Goal: Task Accomplishment & Management: Complete application form

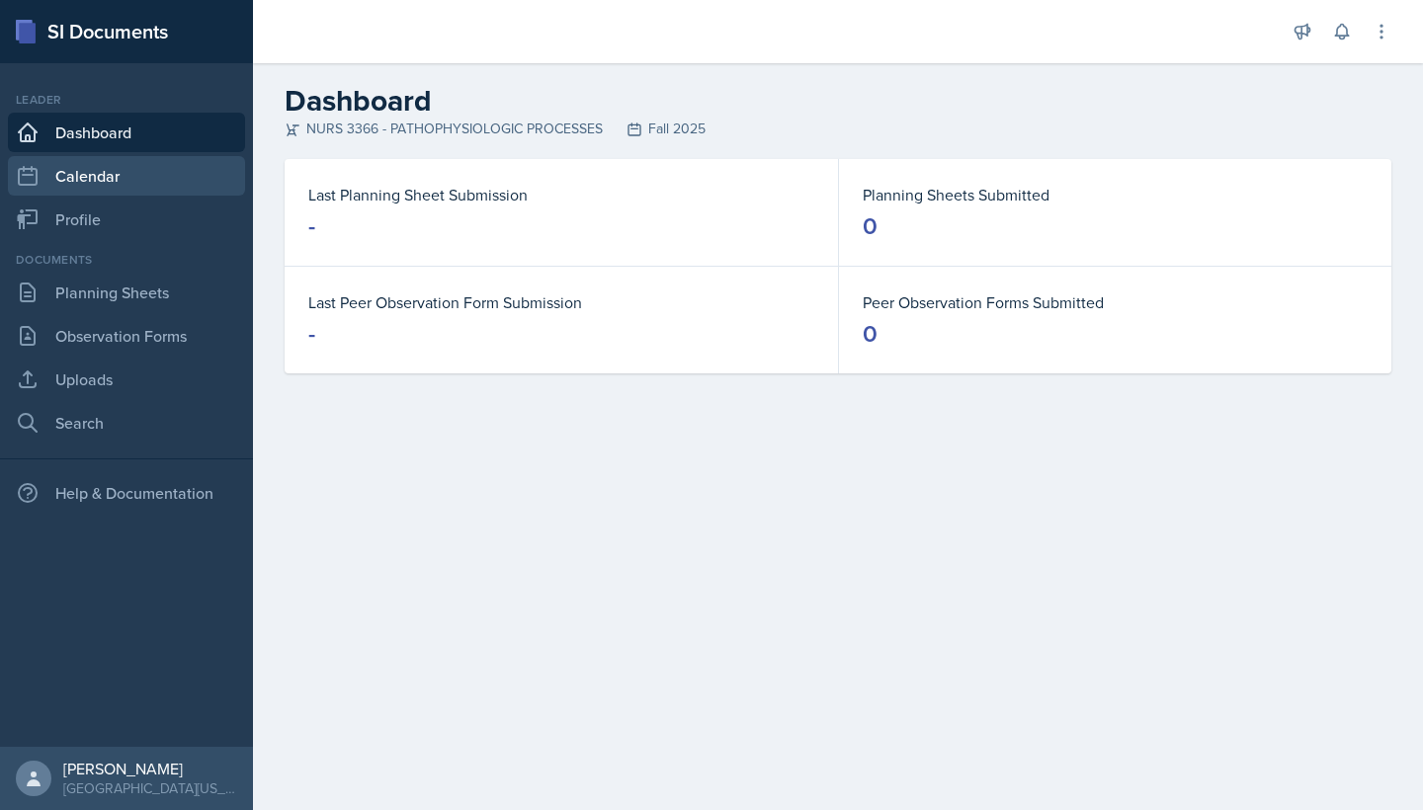
click at [43, 183] on link "Calendar" at bounding box center [126, 176] width 237 height 40
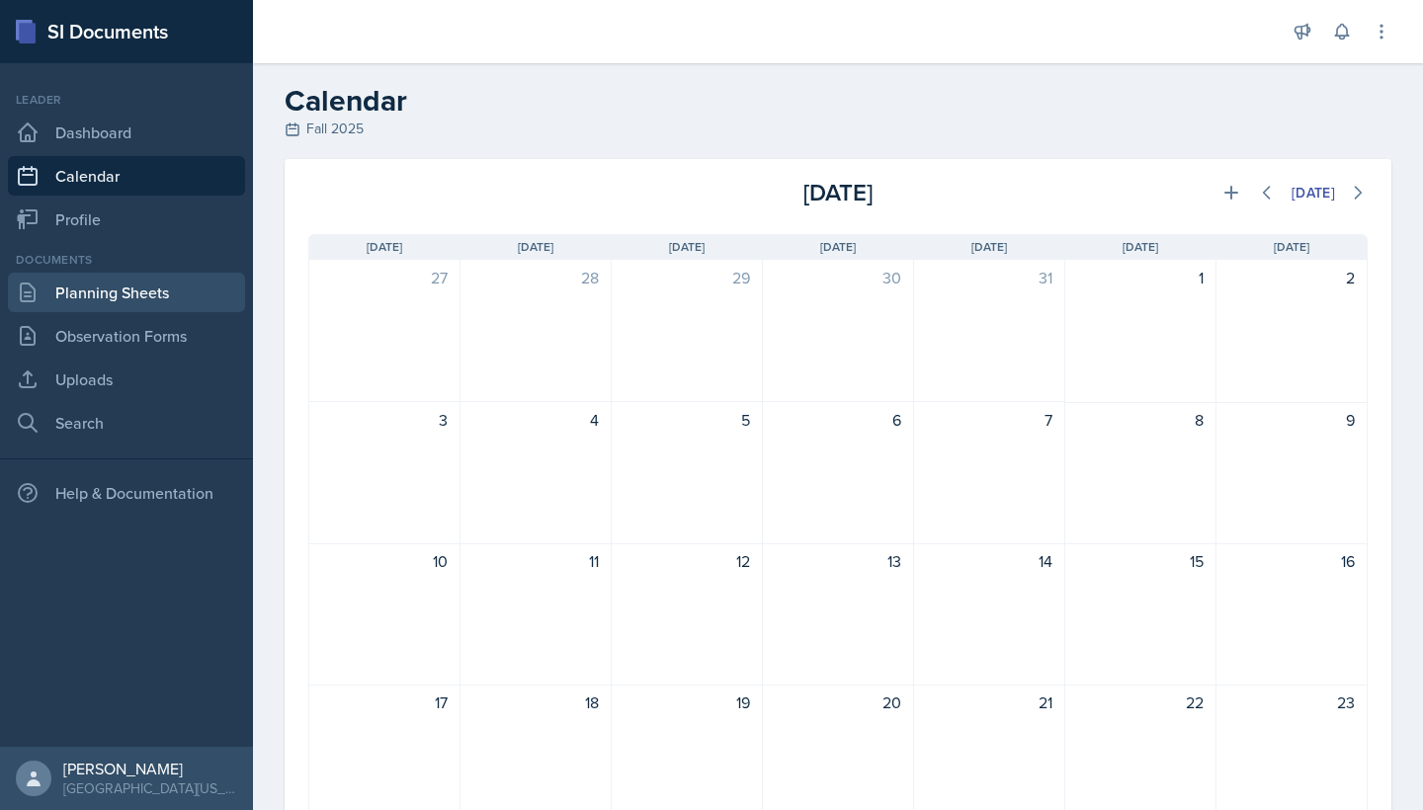
click at [106, 294] on link "Planning Sheets" at bounding box center [126, 293] width 237 height 40
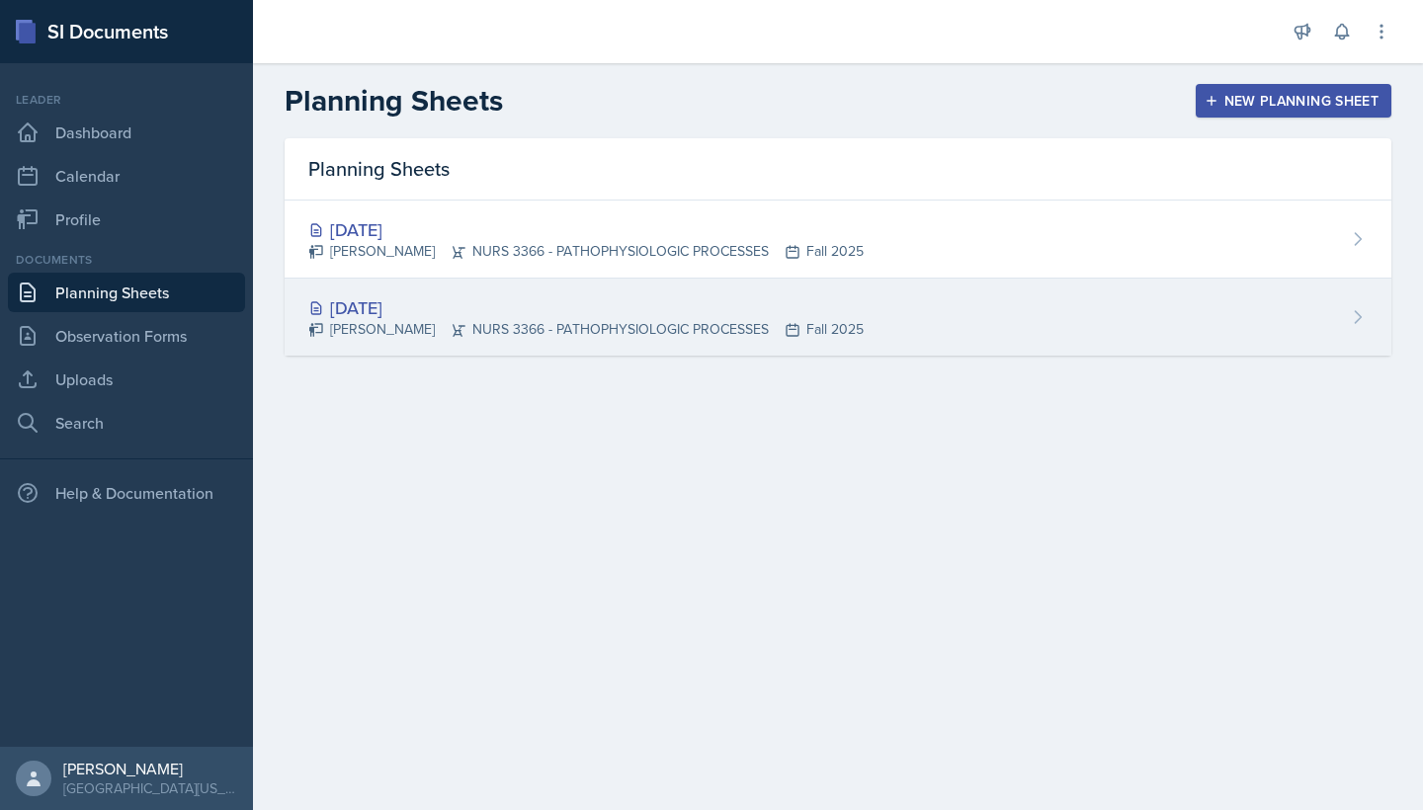
click at [465, 290] on div "[DATE] [PERSON_NAME] NURS 3366 - PATHOPHYSIOLOGIC PROCESSES Fall 2025" at bounding box center [838, 317] width 1107 height 77
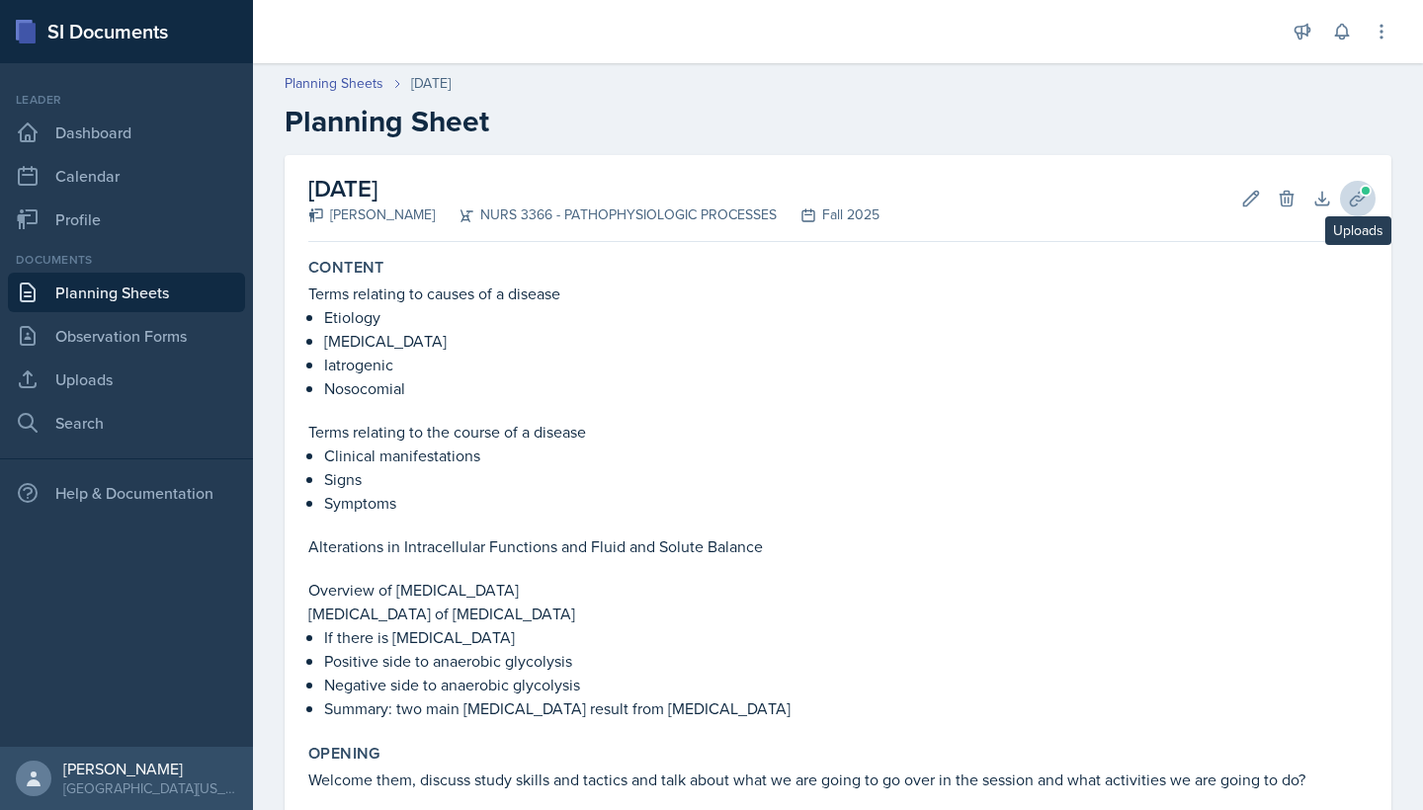
click at [1366, 205] on icon at bounding box center [1358, 199] width 20 height 20
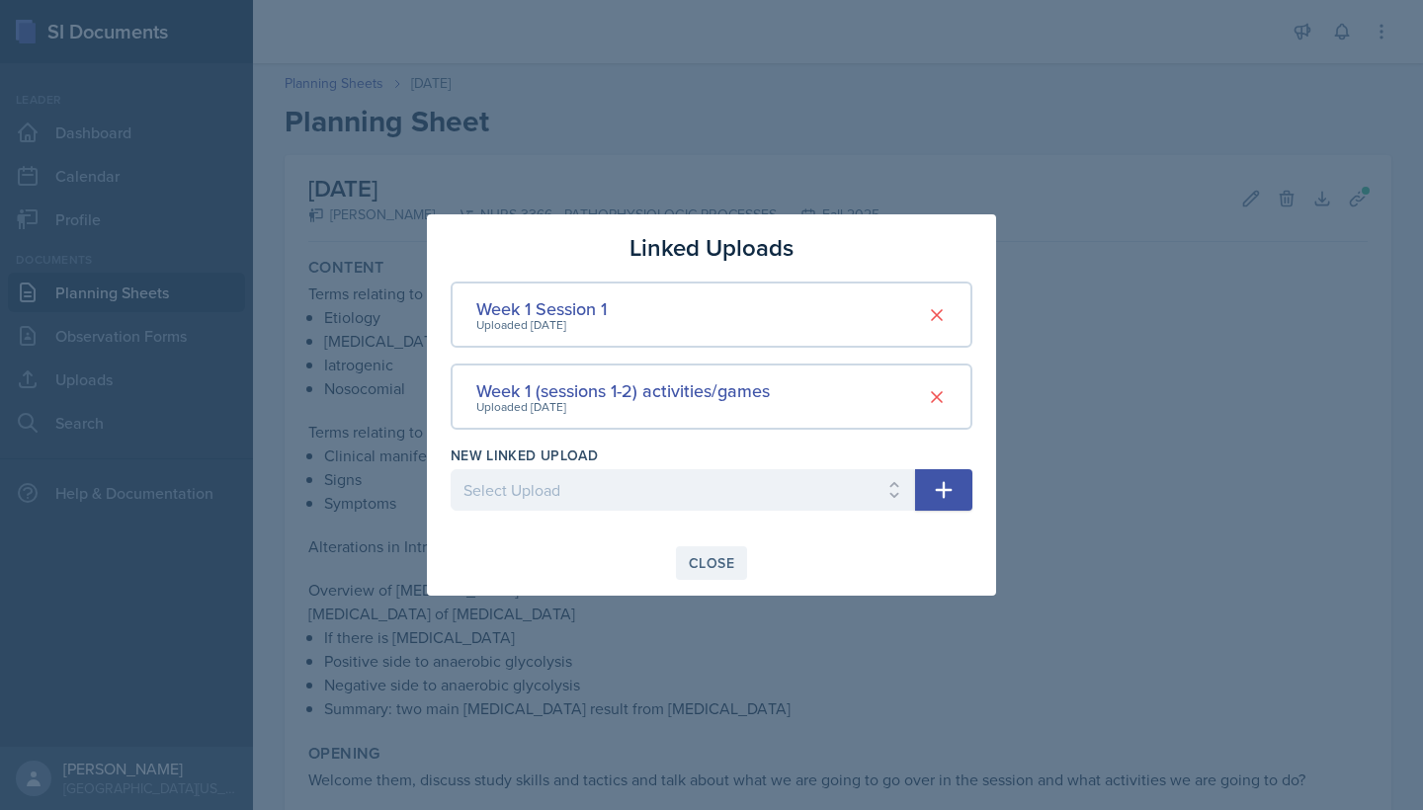
click at [686, 561] on button "Close" at bounding box center [711, 563] width 71 height 34
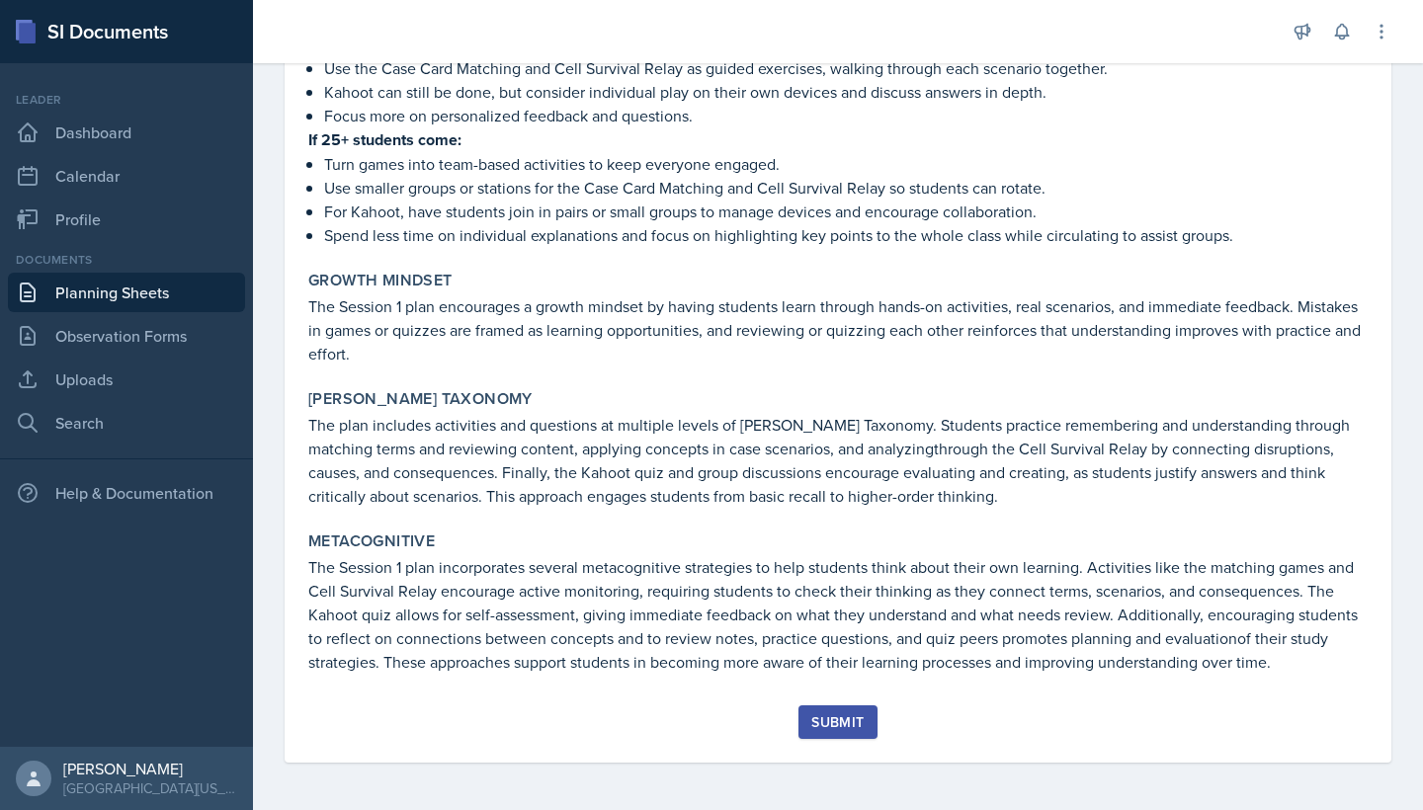
scroll to position [2083, 0]
click at [849, 714] on div "Submit" at bounding box center [837, 722] width 52 height 16
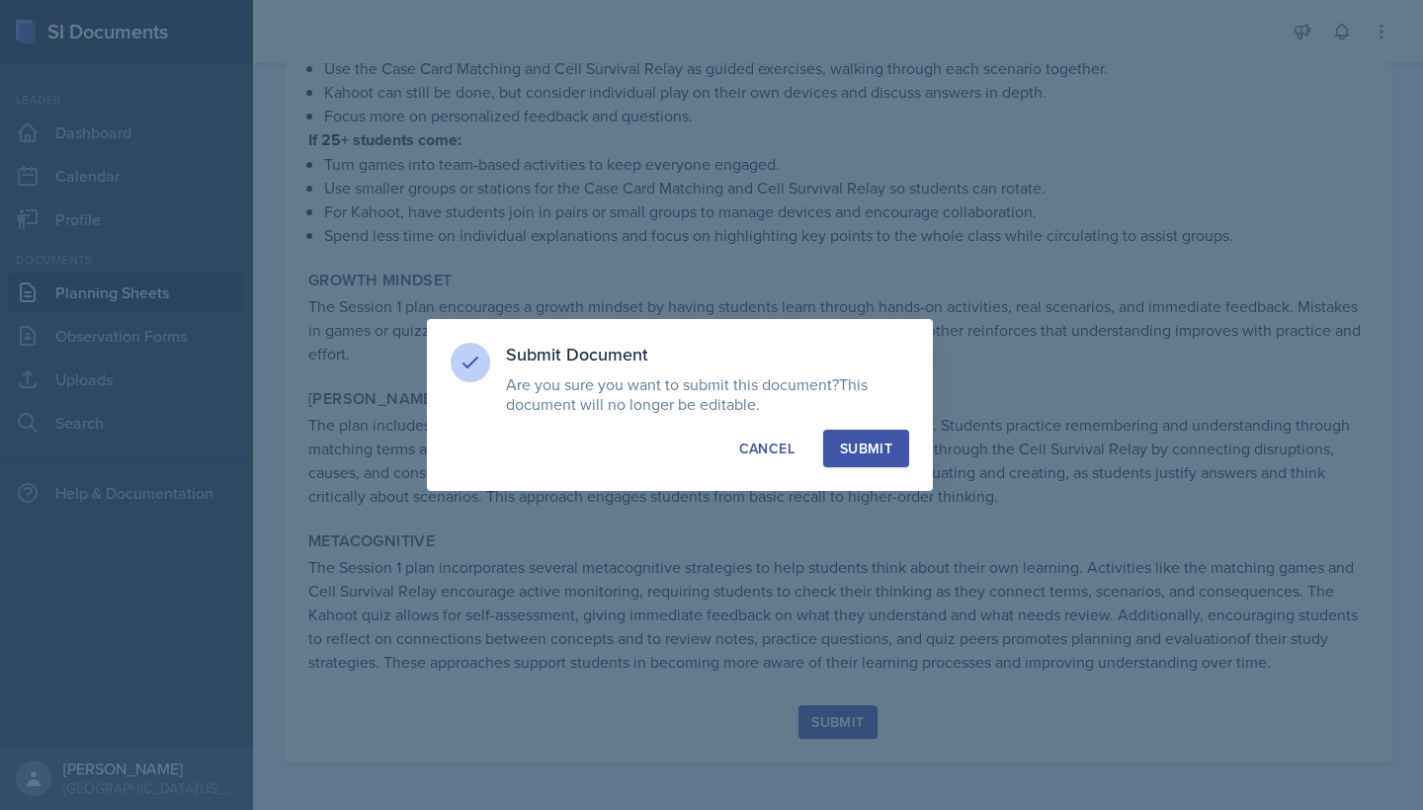
click at [857, 456] on div "Submit" at bounding box center [866, 449] width 52 height 20
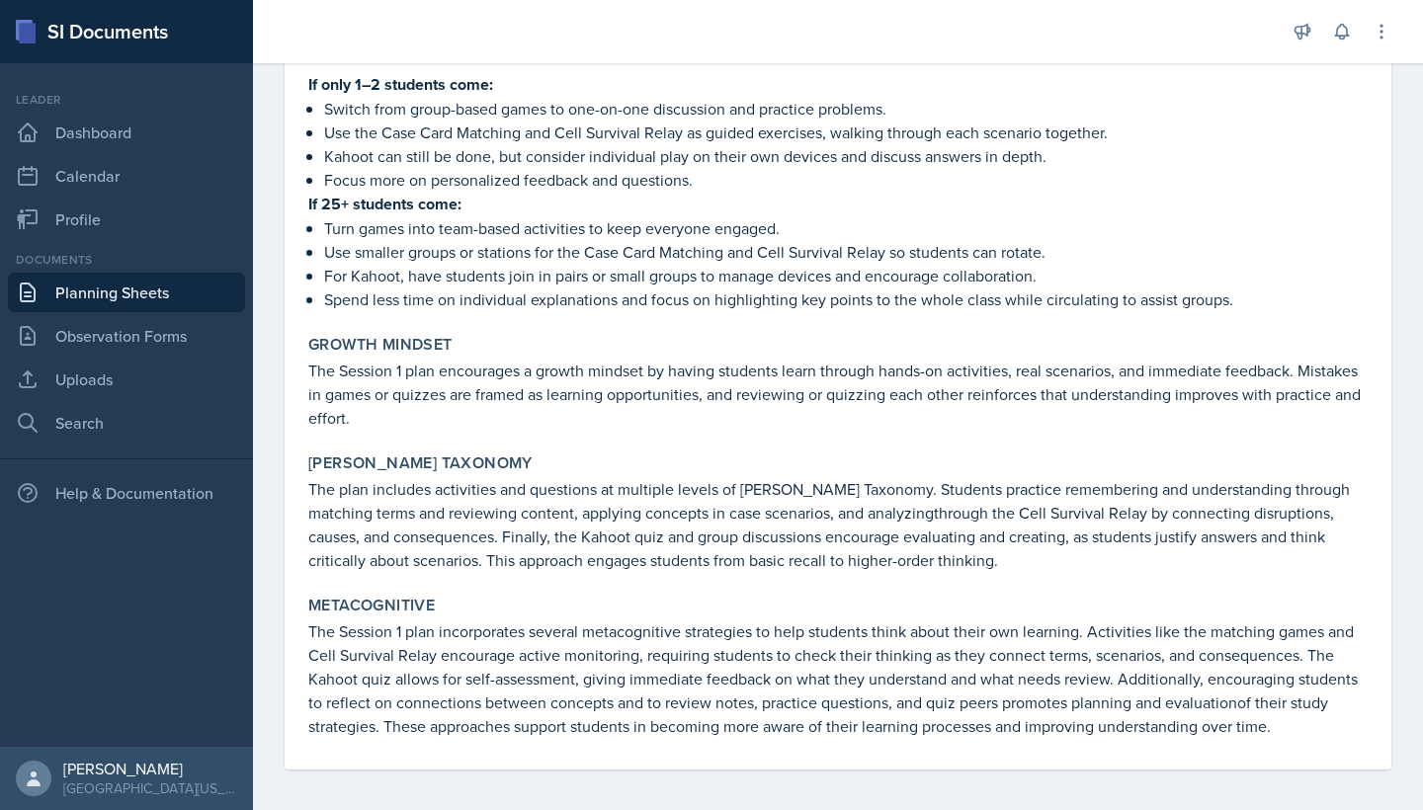
scroll to position [2025, 0]
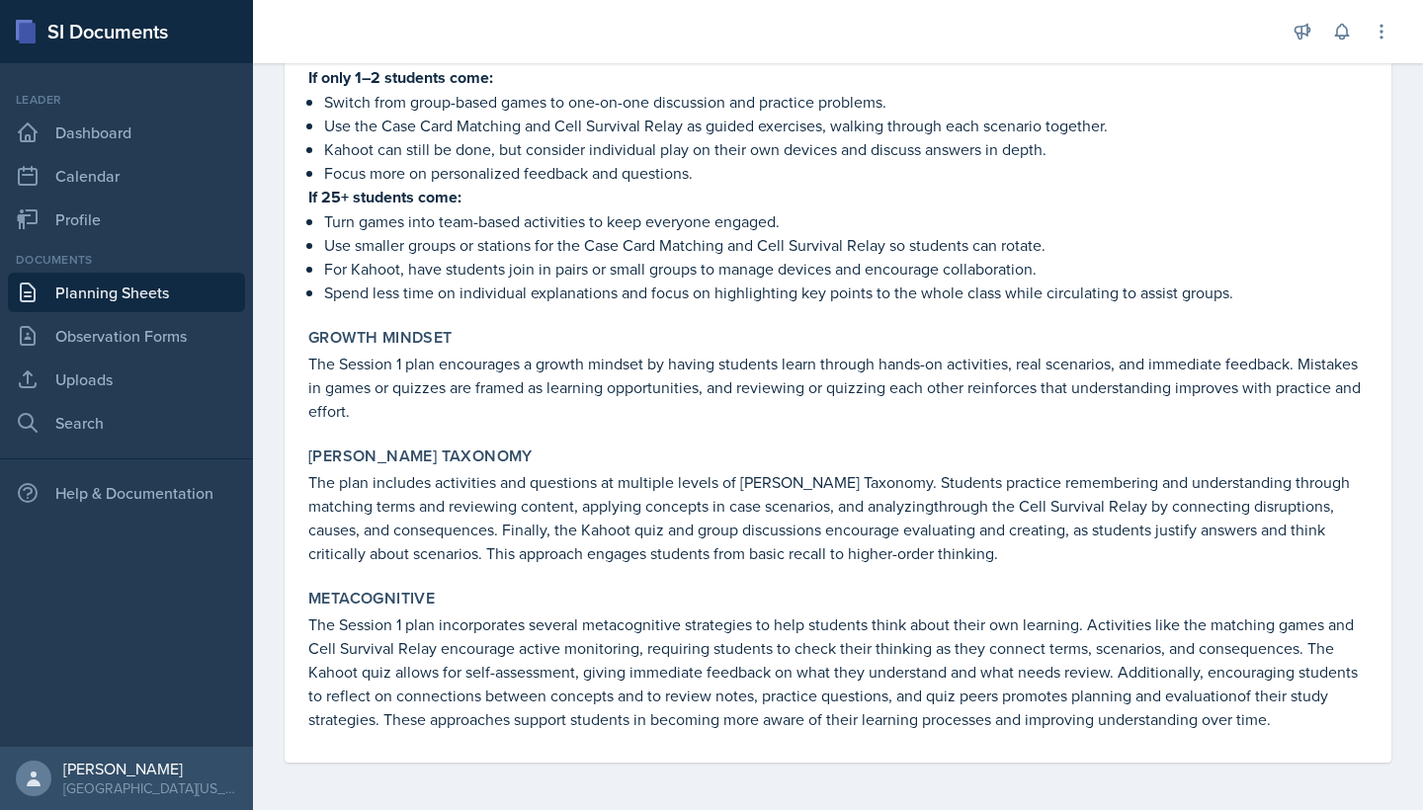
drag, startPoint x: 310, startPoint y: 88, endPoint x: 1279, endPoint y: 728, distance: 1161.6
copy div "Loremi 86do, 5084 Sitametco Adipi Elit SEDD 4335 - EIUSMODTEMPORINC UTLABOREE D…"
click at [725, 202] on p "If 25+ students come:" at bounding box center [837, 197] width 1059 height 25
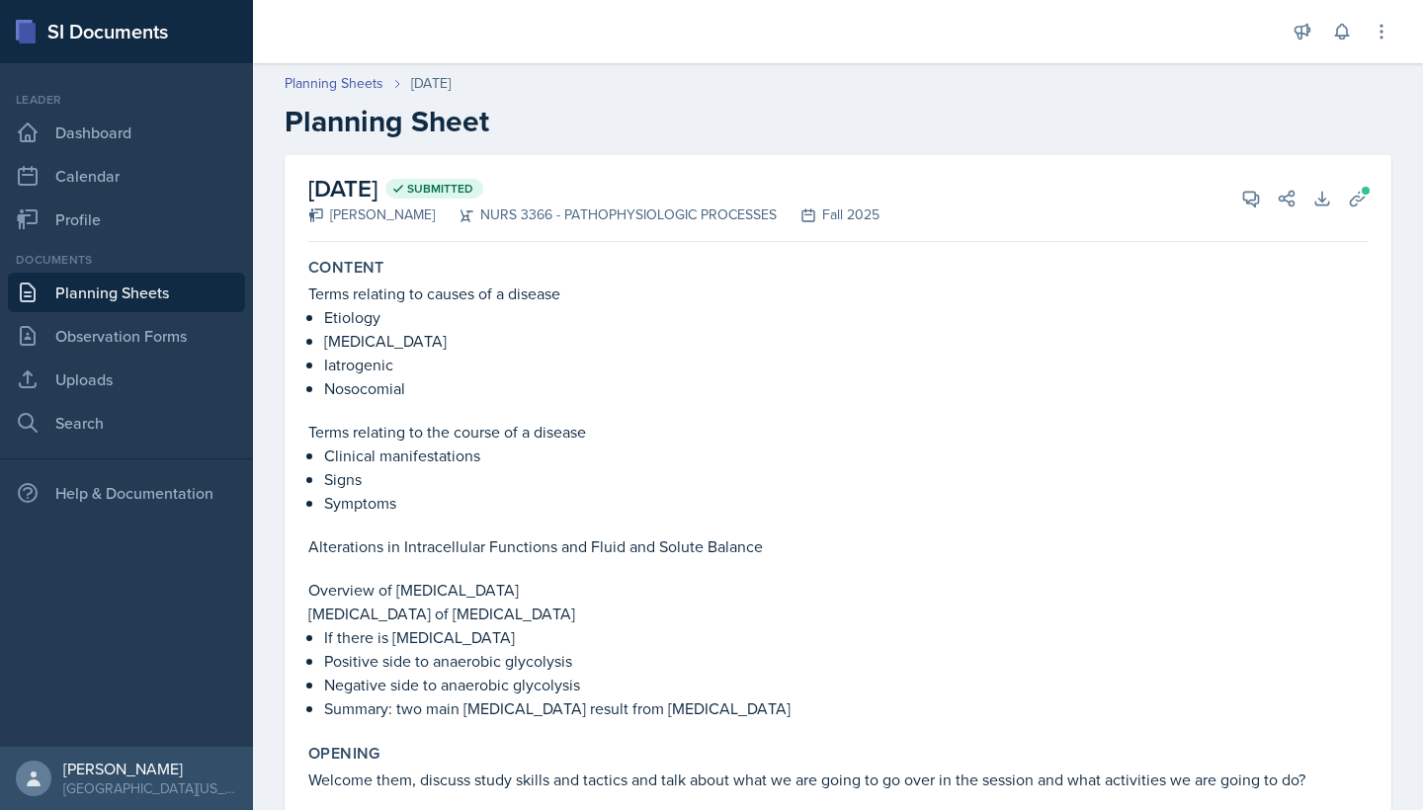
scroll to position [0, 0]
click at [1360, 201] on icon at bounding box center [1357, 198] width 15 height 15
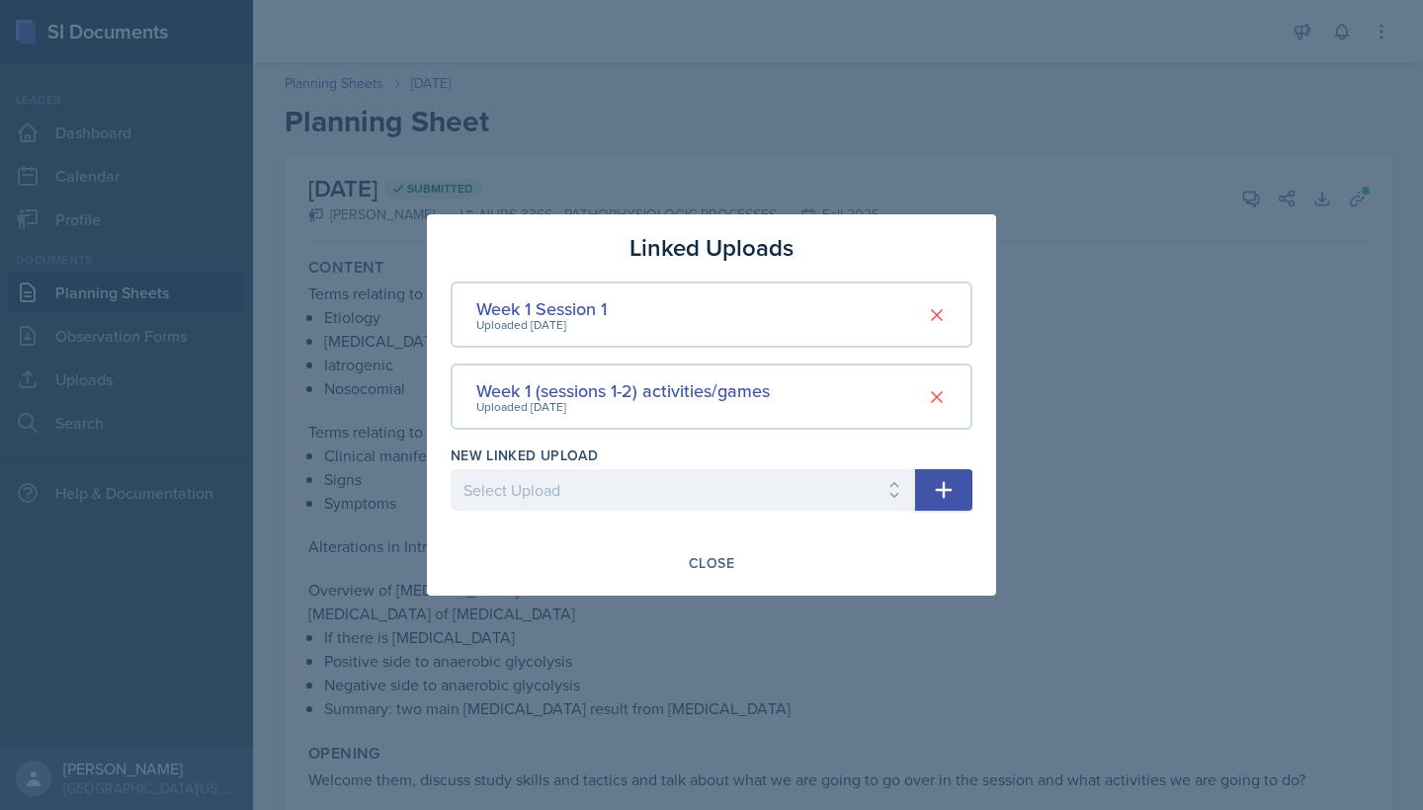
click at [1112, 237] on div at bounding box center [711, 405] width 1423 height 810
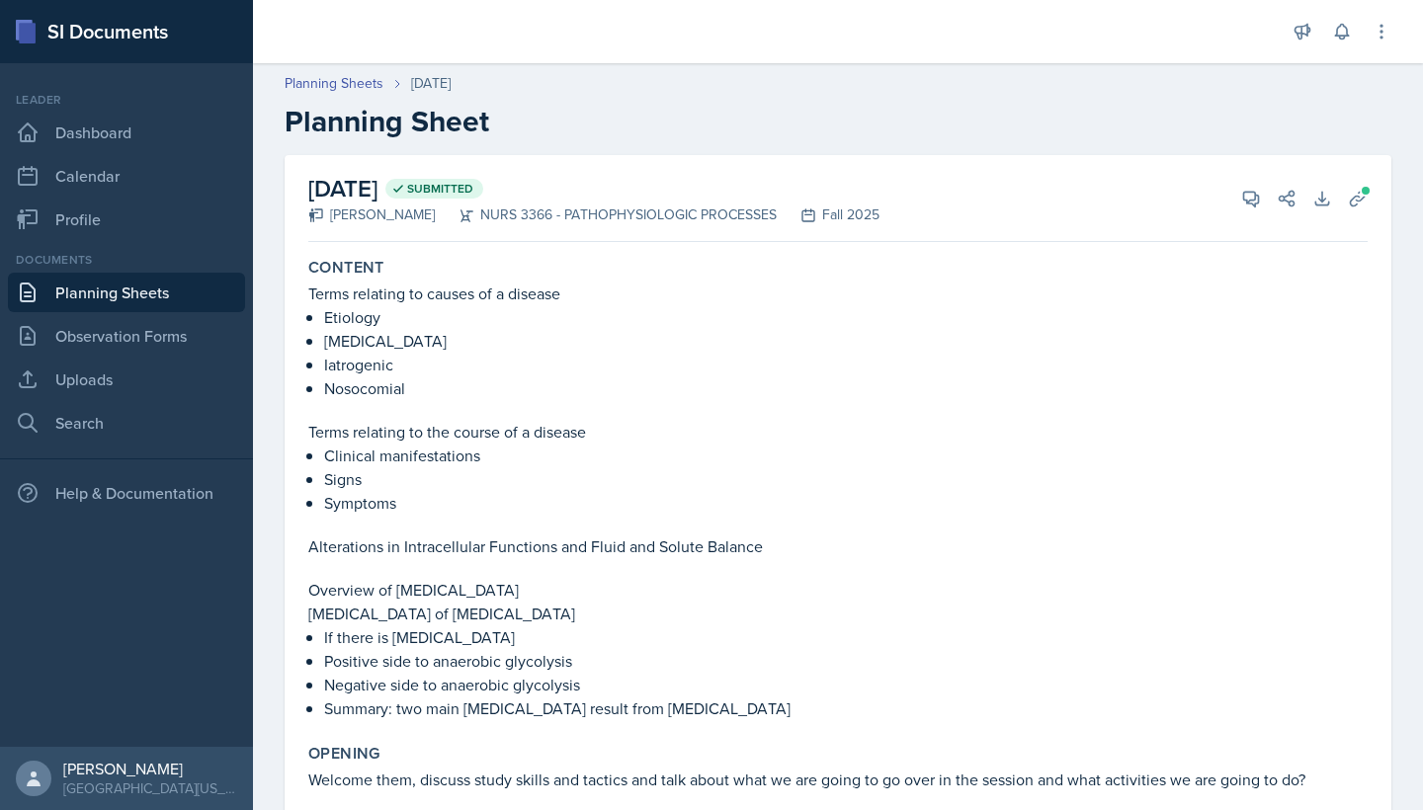
click at [186, 302] on link "Planning Sheets" at bounding box center [126, 293] width 237 height 40
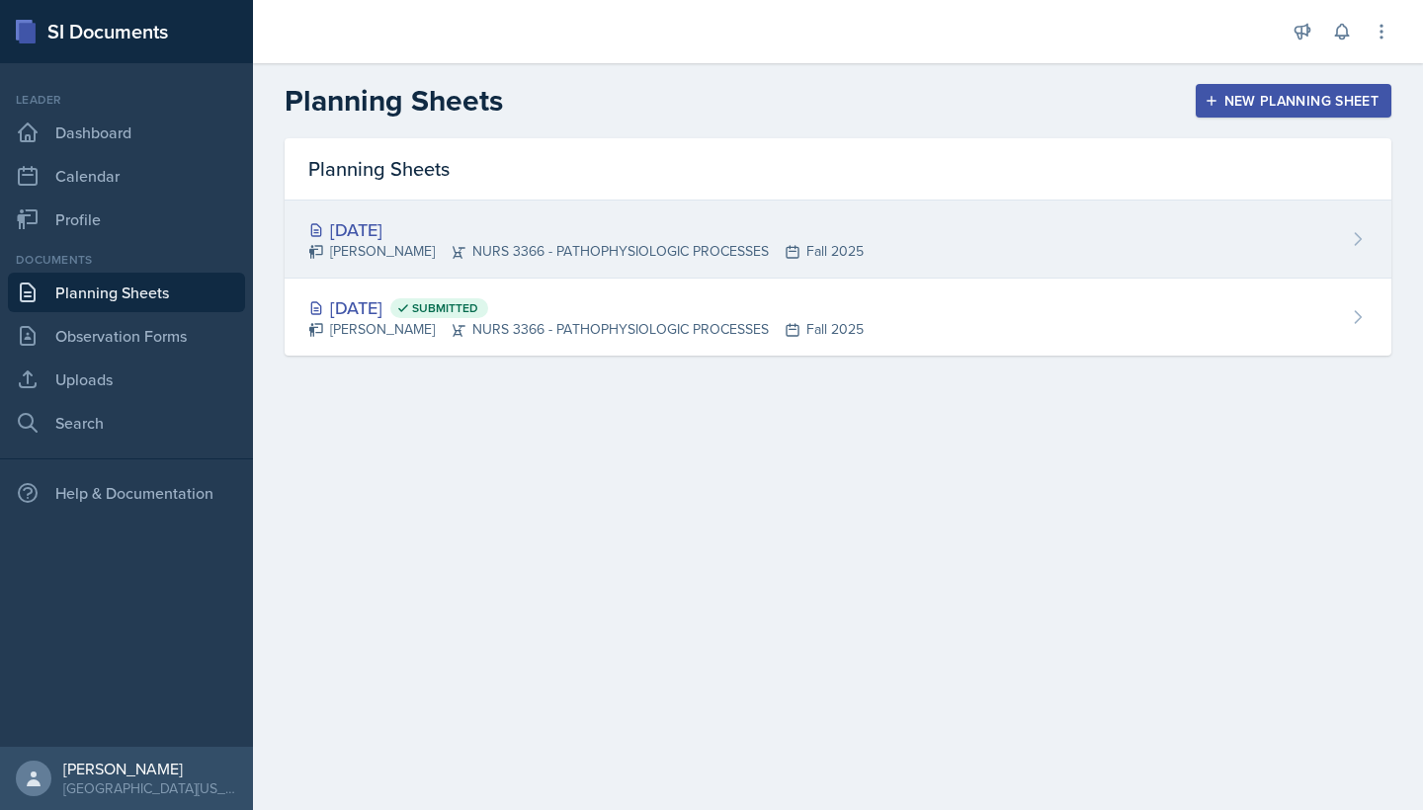
click at [486, 213] on div "[DATE] [PERSON_NAME] NURS 3366 - PATHOPHYSIOLOGIC PROCESSES Fall 2025" at bounding box center [838, 240] width 1107 height 78
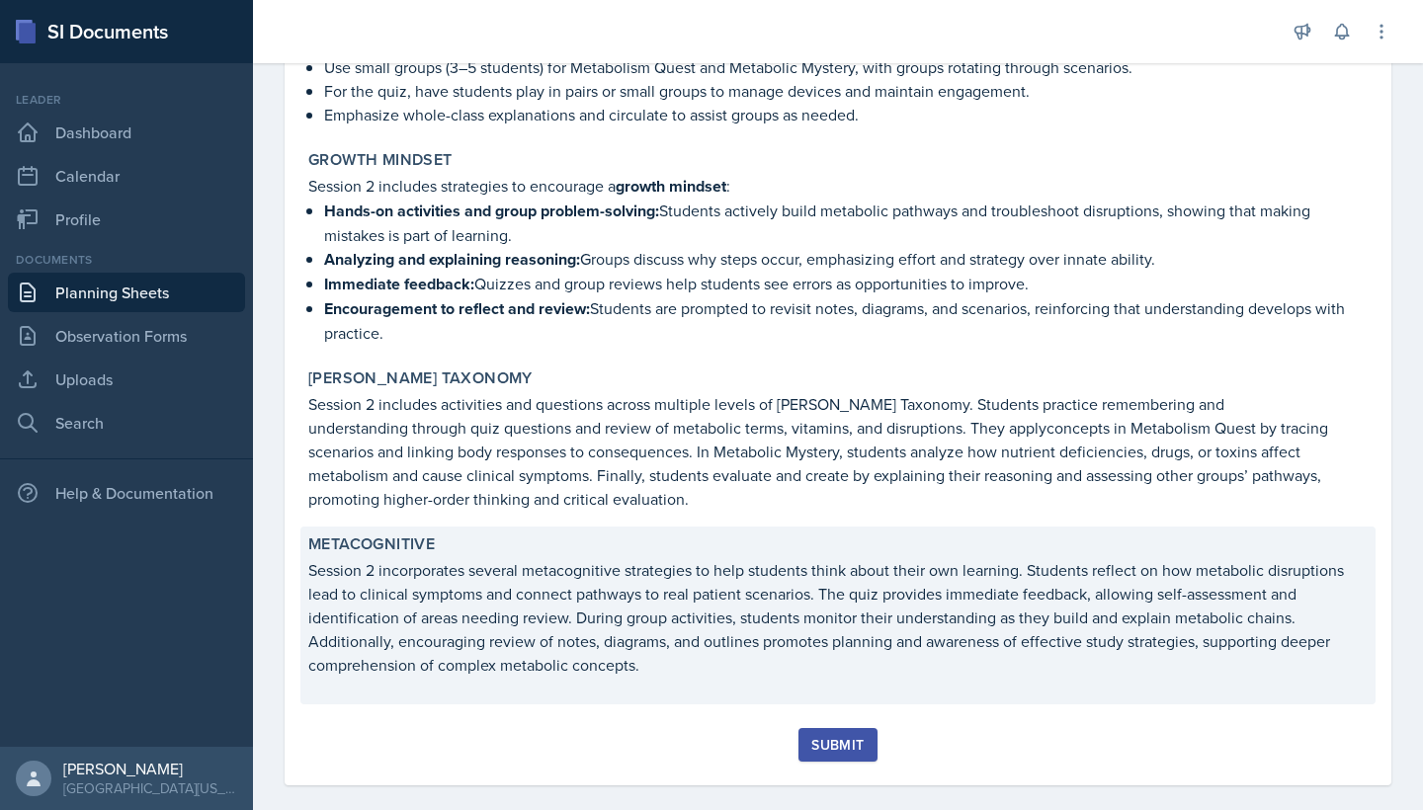
scroll to position [2023, 0]
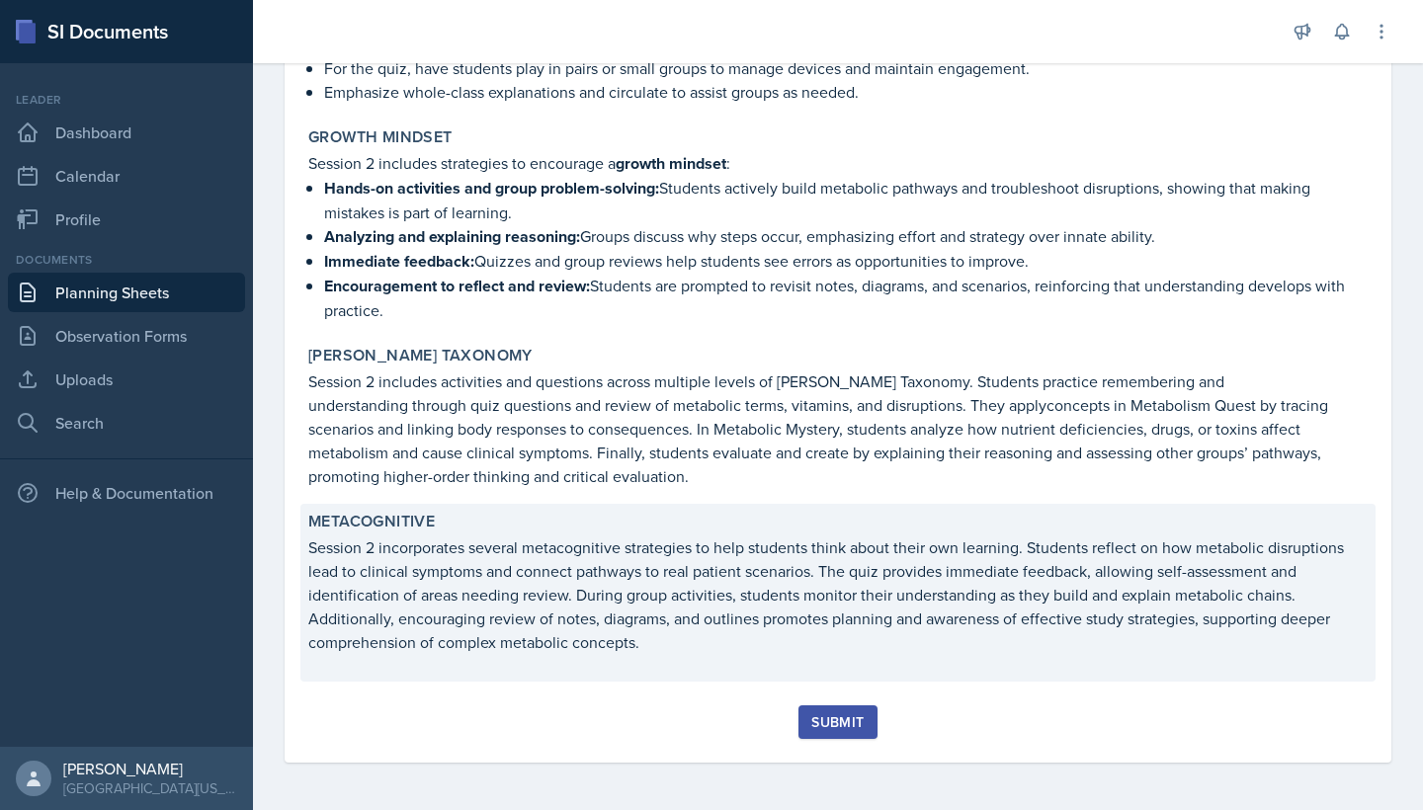
drag, startPoint x: 311, startPoint y: 190, endPoint x: 677, endPoint y: 642, distance: 581.7
copy div "Loremi 07do, 0995 Sitam Cons ADIP 4420 - ELITSEDDOEIUSMOD TEMPORINC Utla 4784 E…"
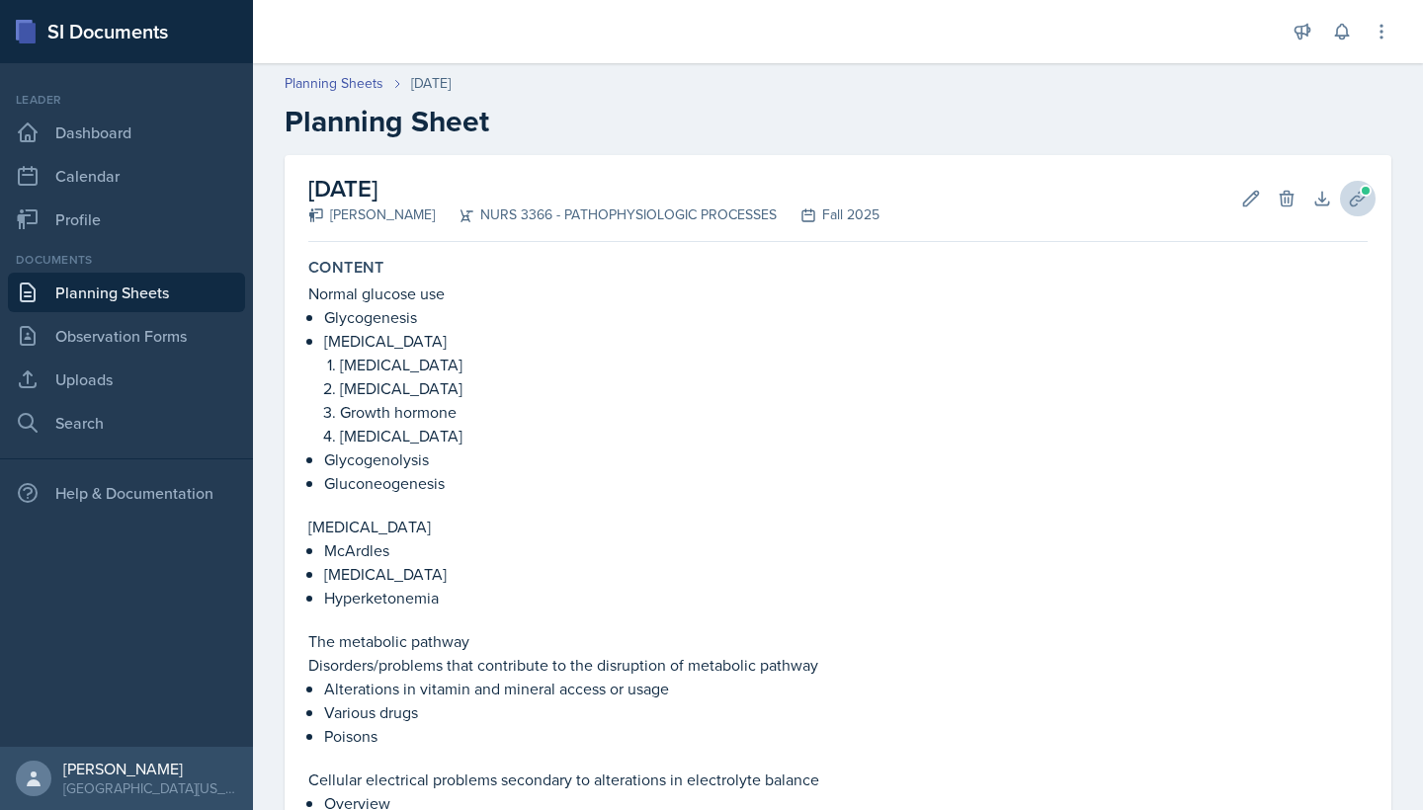
scroll to position [0, 0]
click at [1360, 187] on span at bounding box center [1365, 191] width 12 height 12
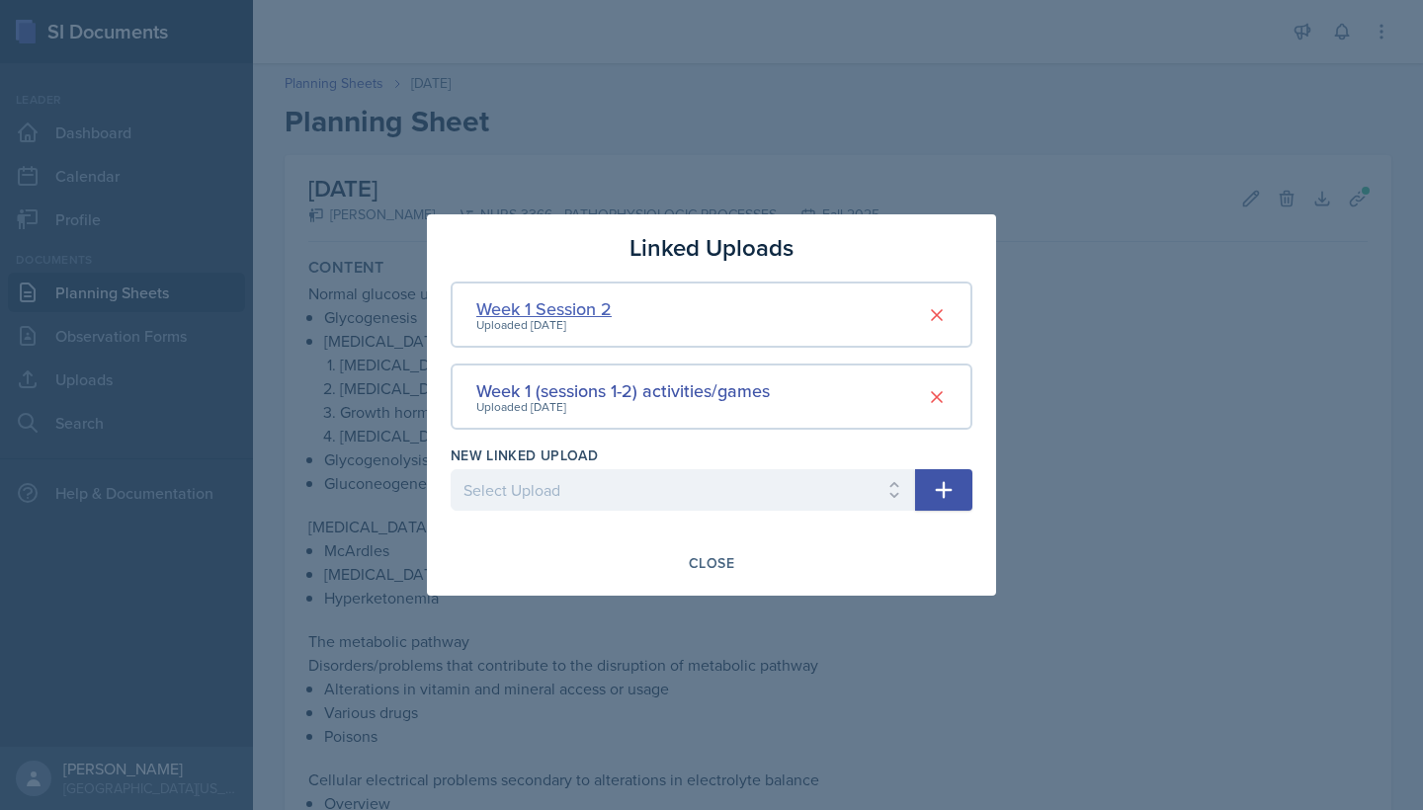
click at [584, 312] on div "Week 1 Session 2" at bounding box center [543, 308] width 135 height 27
